Goal: Task Accomplishment & Management: Manage account settings

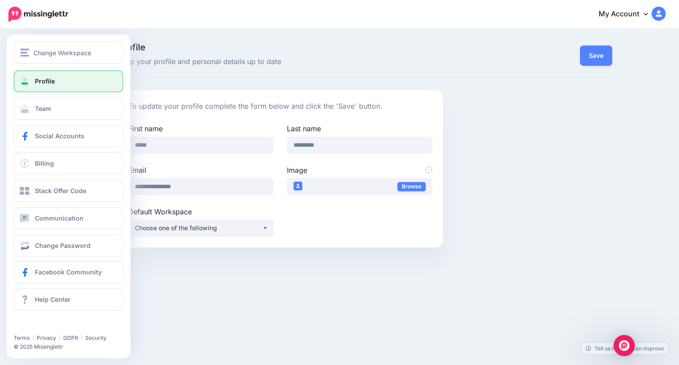
click at [44, 80] on span "Profile" at bounding box center [45, 81] width 20 height 8
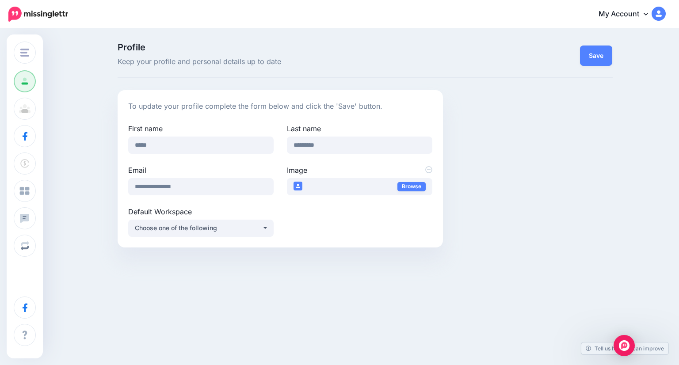
click at [52, 11] on img at bounding box center [38, 14] width 60 height 15
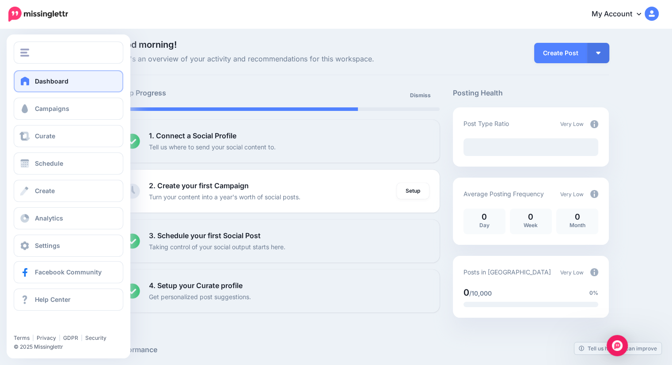
scroll to position [44, 0]
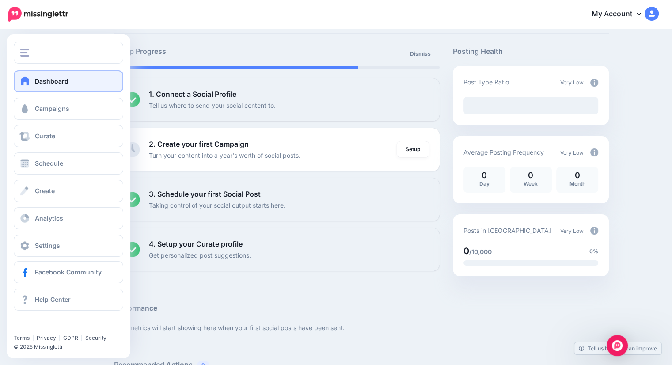
click at [46, 84] on span "Dashboard" at bounding box center [52, 81] width 34 height 8
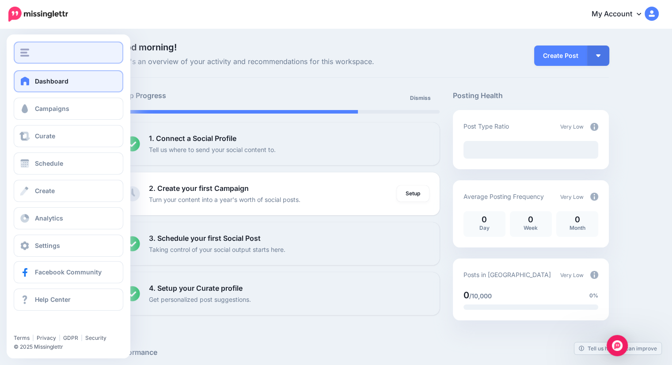
click at [18, 48] on button "button" at bounding box center [69, 53] width 110 height 22
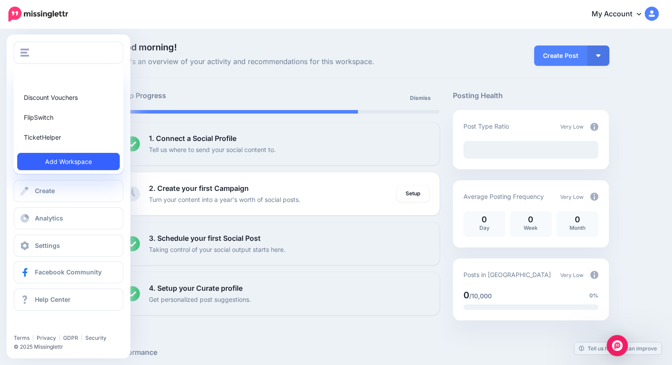
click at [63, 162] on link "Add Workspace" at bounding box center [68, 161] width 103 height 17
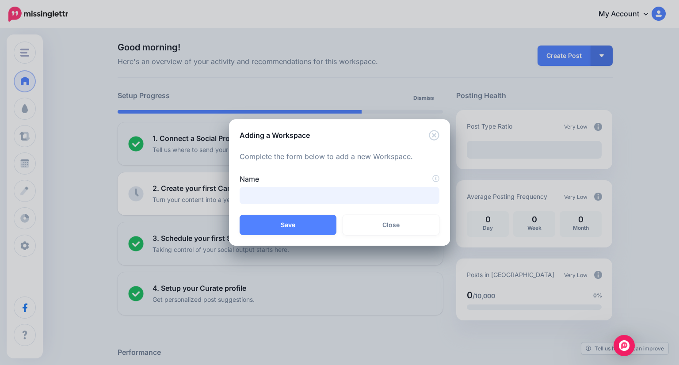
click at [310, 192] on input "Name" at bounding box center [340, 195] width 200 height 17
type input "***"
click at [299, 216] on button "Save" at bounding box center [288, 225] width 97 height 20
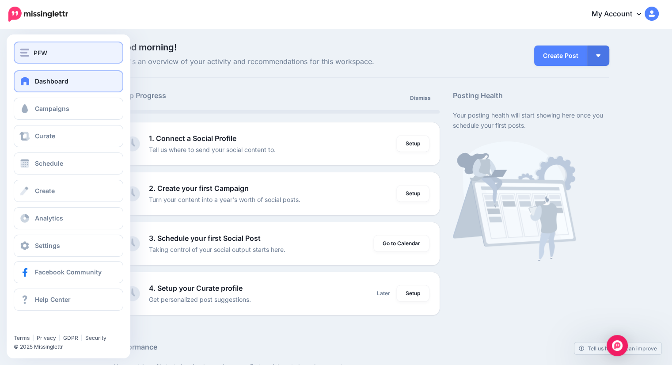
click at [43, 48] on span "PFW" at bounding box center [41, 53] width 14 height 10
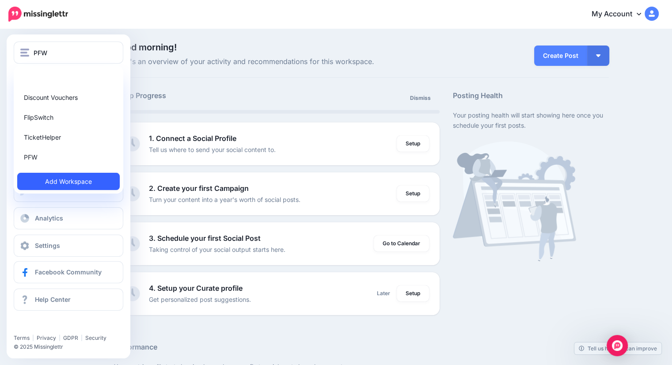
click at [51, 181] on link "Add Workspace" at bounding box center [68, 181] width 103 height 17
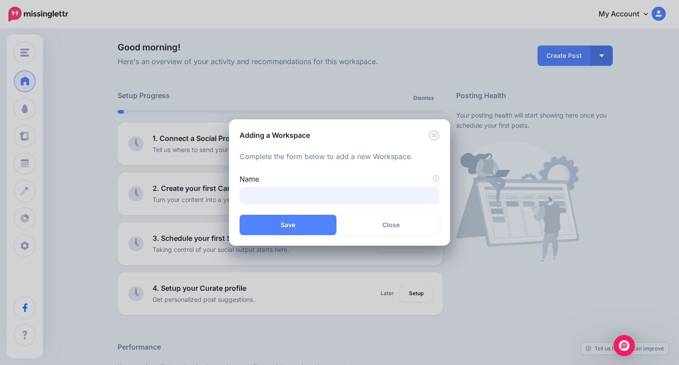
click at [263, 197] on input "Name" at bounding box center [340, 195] width 200 height 17
type input "******"
click at [274, 224] on button "Save" at bounding box center [288, 225] width 97 height 20
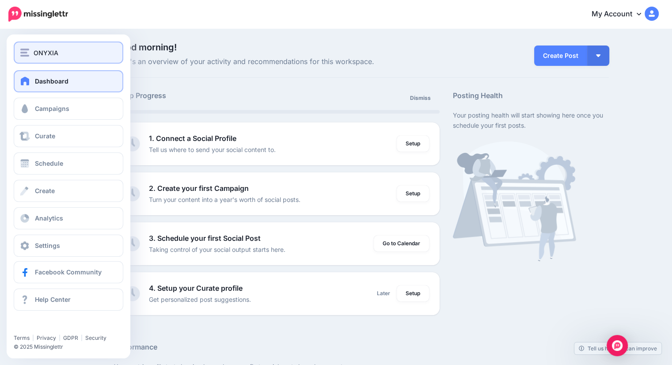
click at [34, 53] on span "ONYXIA" at bounding box center [46, 53] width 25 height 10
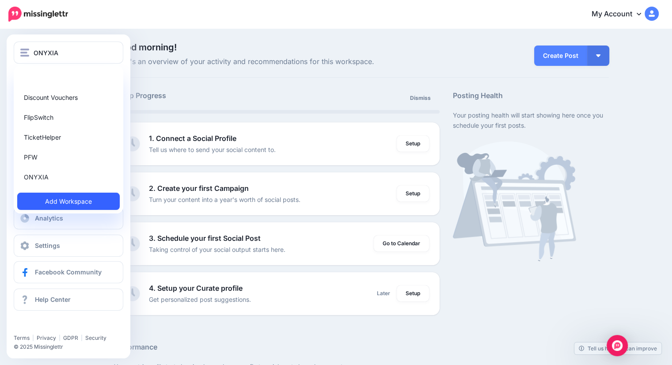
click at [44, 200] on link "Add Workspace" at bounding box center [68, 201] width 103 height 17
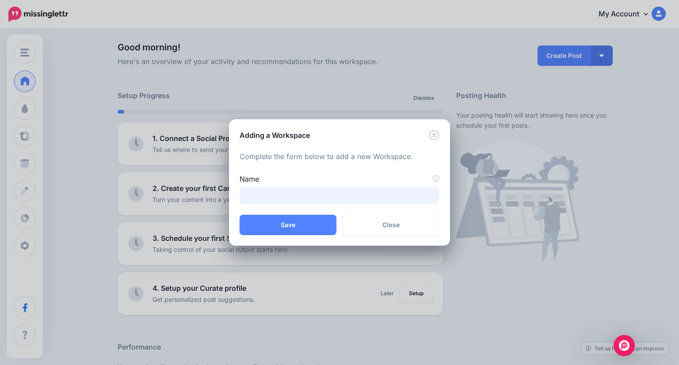
click at [286, 195] on input "Name" at bounding box center [340, 195] width 200 height 17
type input "**********"
click at [288, 225] on button "Save" at bounding box center [288, 225] width 97 height 20
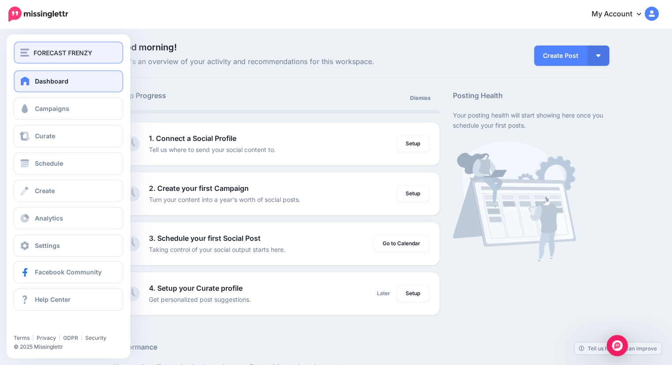
click at [38, 61] on button "FORECAST FRENZY" at bounding box center [69, 53] width 110 height 22
click at [30, 51] on div "FORECAST FRENZY" at bounding box center [68, 53] width 96 height 10
click at [27, 44] on button "FORECAST FRENZY" at bounding box center [69, 53] width 110 height 22
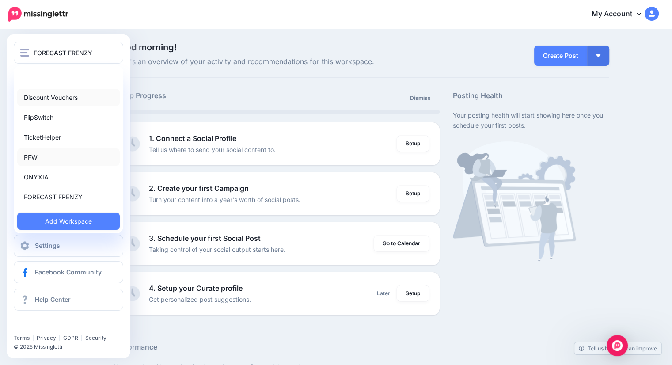
scroll to position [44, 0]
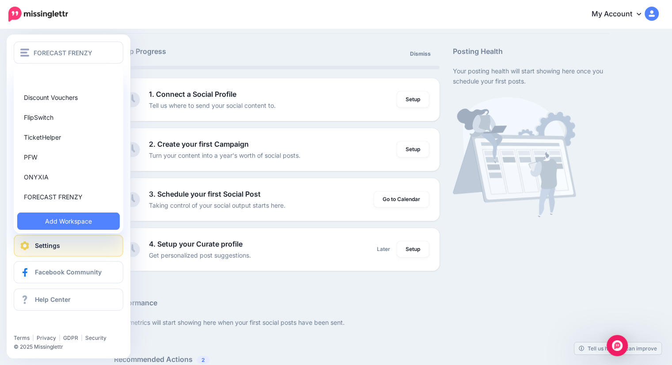
click at [55, 242] on span "Settings" at bounding box center [47, 246] width 25 height 8
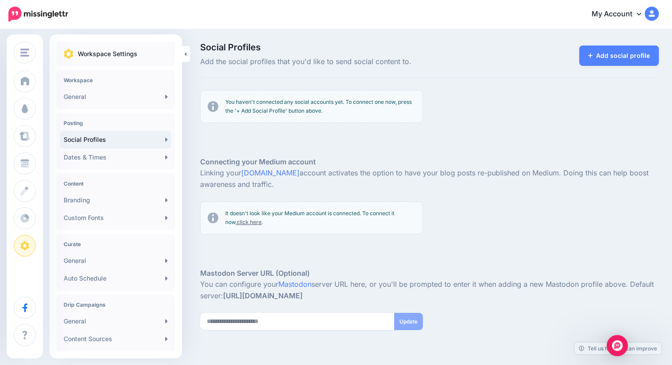
click at [568, 127] on div "You haven't connected any social accounts yet. To connect one now, press the '+…" at bounding box center [430, 110] width 472 height 40
click at [646, 8] on link "My Account" at bounding box center [621, 15] width 76 height 22
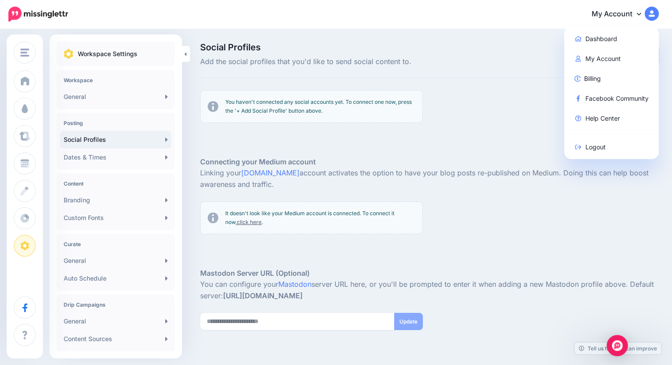
click at [506, 92] on div "You haven't connected any social accounts yet. To connect one now, press the '+…" at bounding box center [430, 110] width 472 height 40
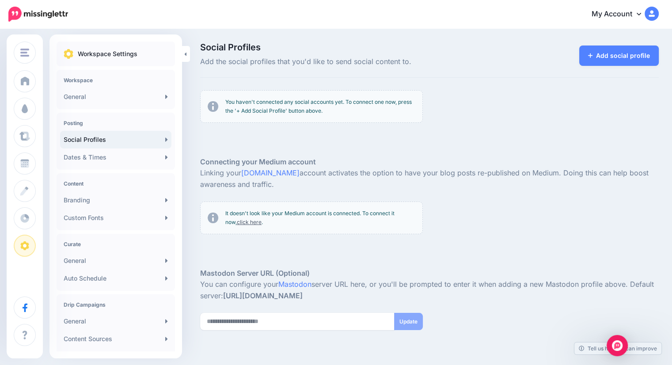
click at [628, 9] on link "My Account" at bounding box center [621, 15] width 76 height 22
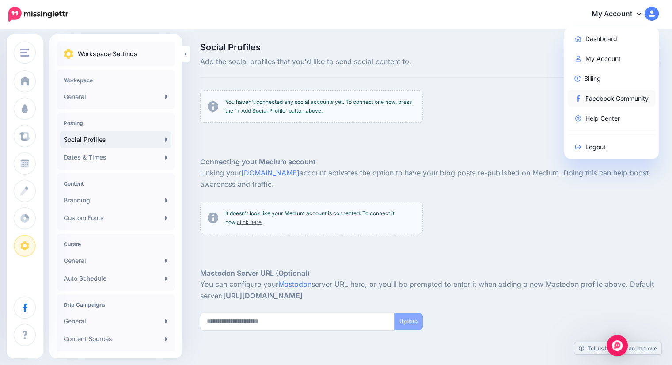
click at [603, 94] on link "Facebook Community" at bounding box center [612, 98] width 88 height 17
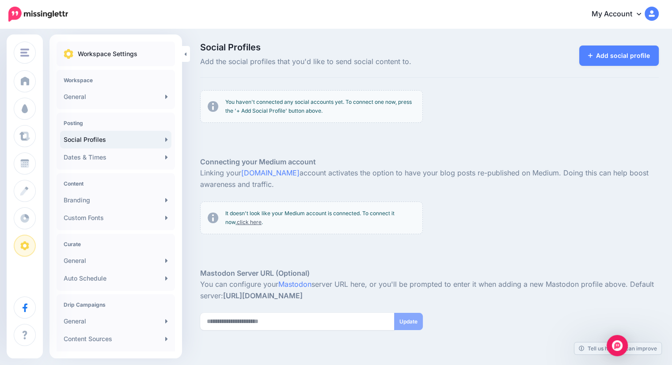
click at [242, 133] on div at bounding box center [429, 143] width 459 height 27
